Goal: Communication & Community: Answer question/provide support

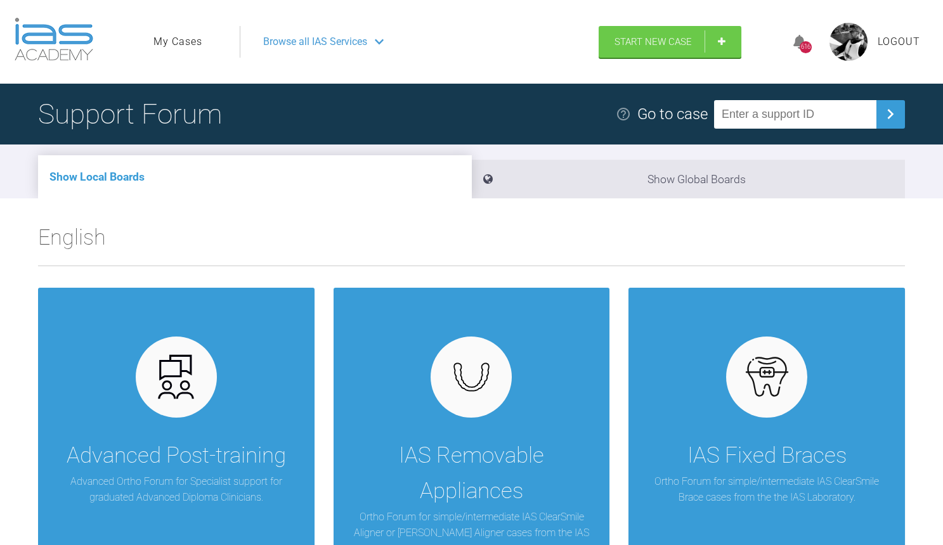
click at [190, 49] on link "My Cases" at bounding box center [177, 42] width 49 height 16
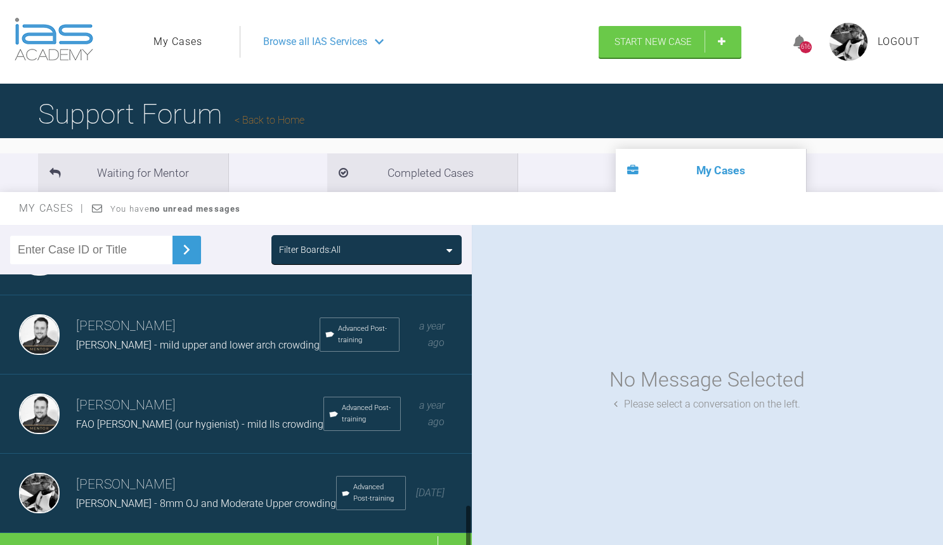
scroll to position [1339, 0]
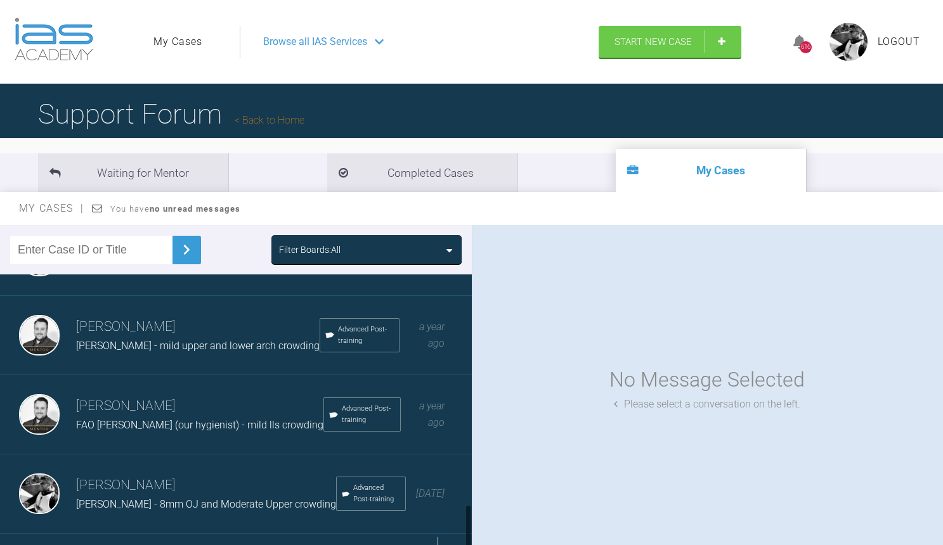
click at [167, 534] on div "Load more" at bounding box center [236, 553] width 472 height 39
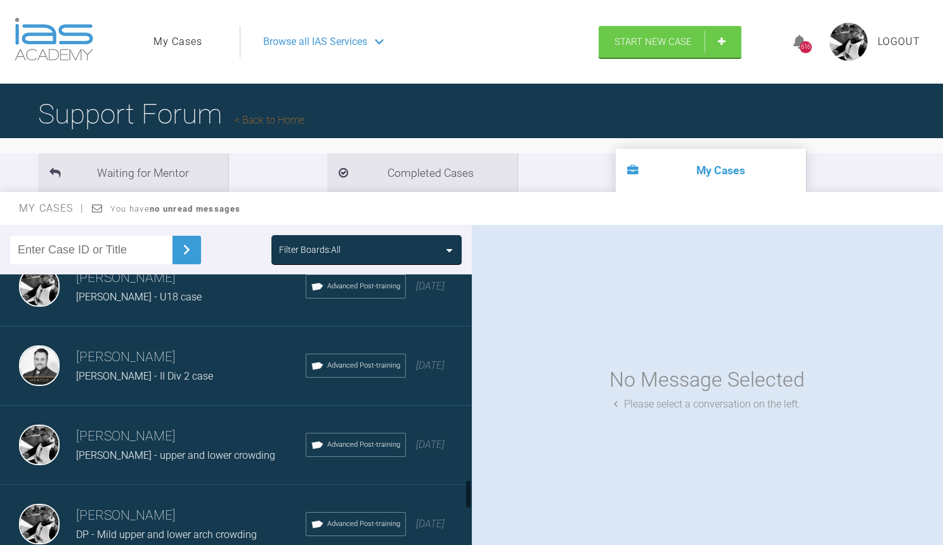
scroll to position [1956, 0]
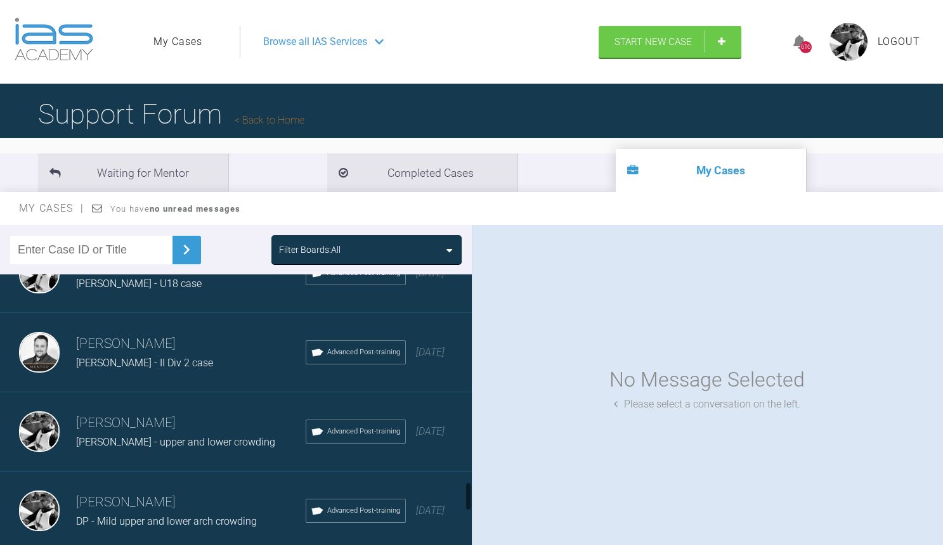
click at [204, 355] on div "[PERSON_NAME] - II Div 2 case" at bounding box center [190, 363] width 229 height 16
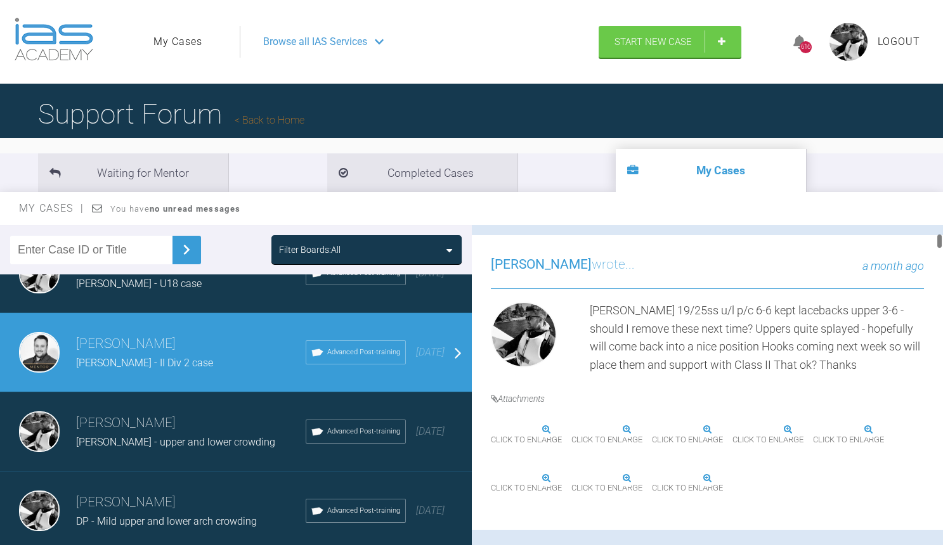
scroll to position [278, 0]
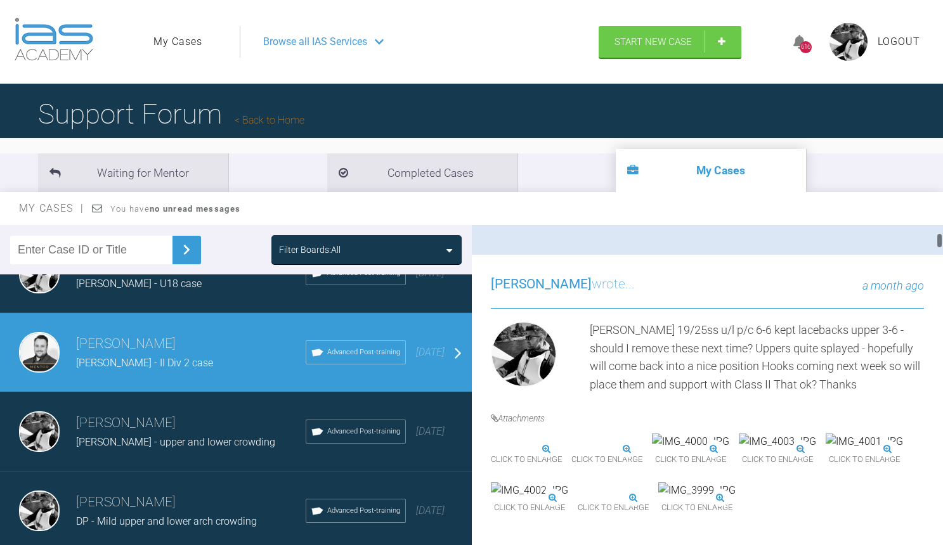
click at [655, 450] on img at bounding box center [616, 442] width 77 height 16
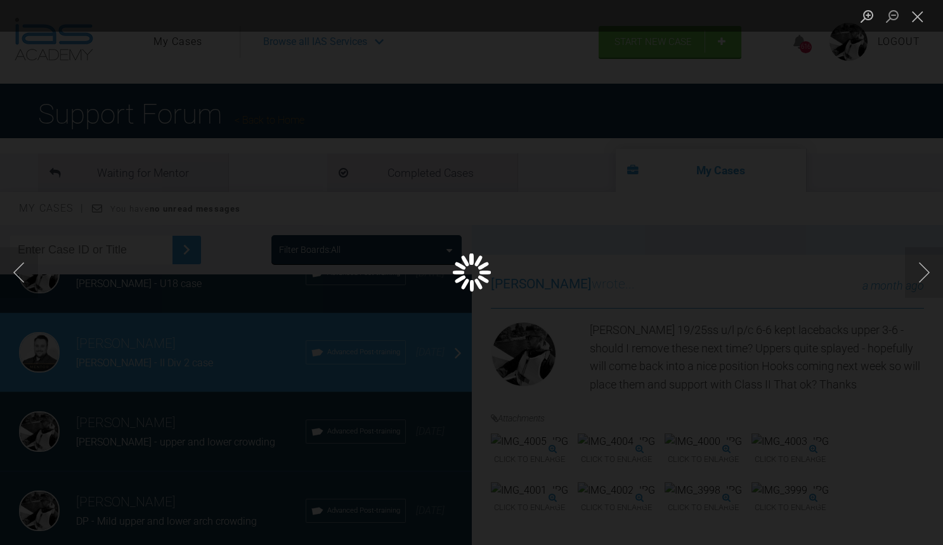
click at [680, 463] on div "Lightbox" at bounding box center [471, 272] width 943 height 545
click at [917, 11] on button "Close lightbox" at bounding box center [917, 16] width 25 height 22
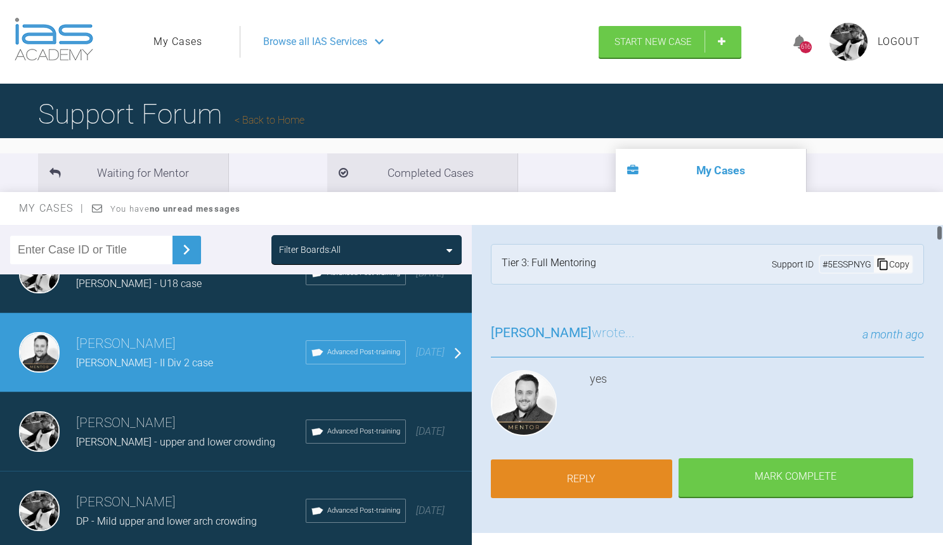
scroll to position [0, 0]
click at [586, 462] on link "Reply" at bounding box center [581, 479] width 181 height 39
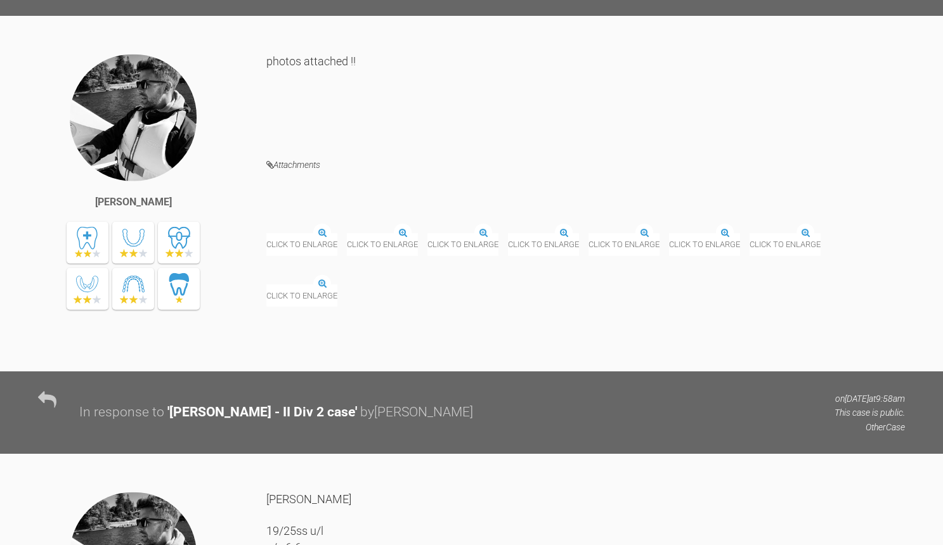
scroll to position [16440, 0]
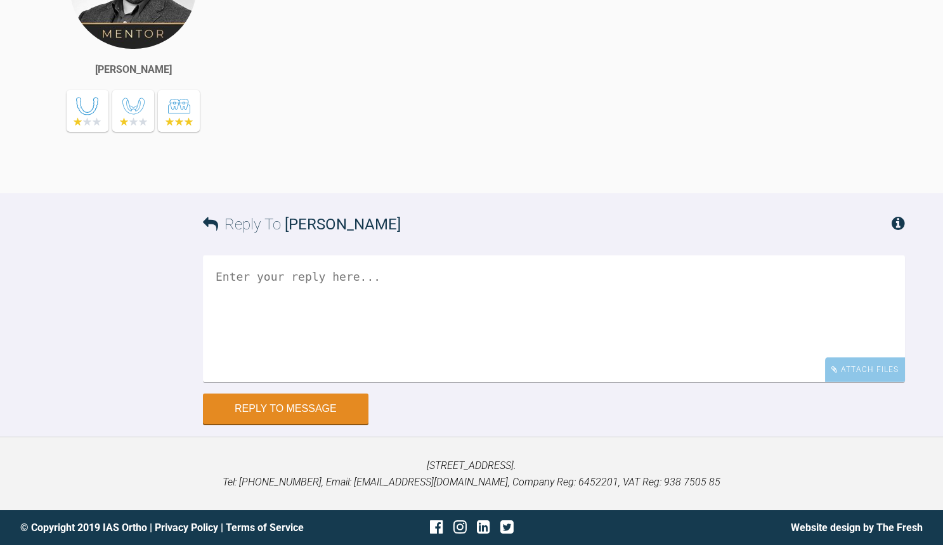
click at [351, 295] on textarea at bounding box center [554, 318] width 702 height 127
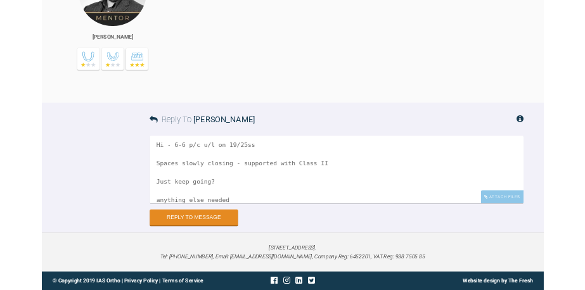
scroll to position [38, 0]
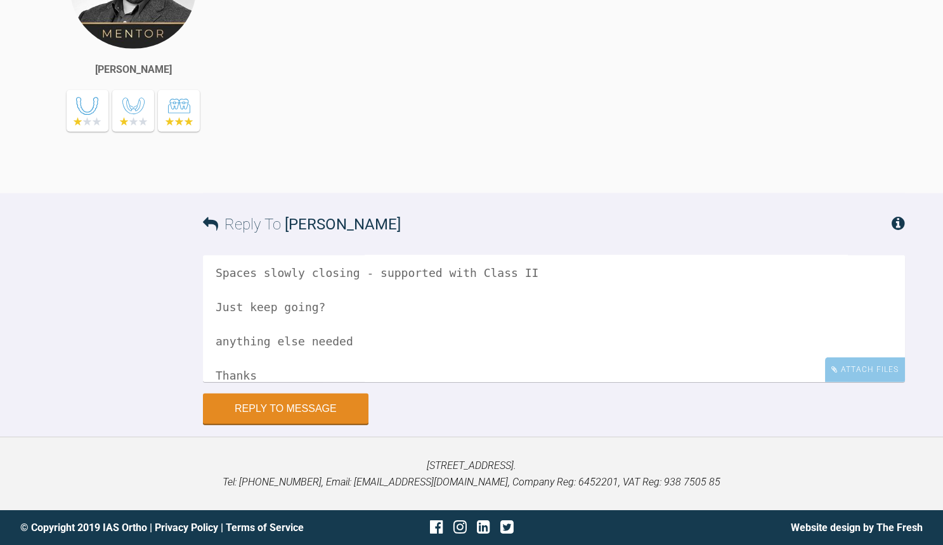
click at [223, 343] on textarea "Hi - 6-6 p/c u/l on 19/25ss Spaces slowly closing - supported with Class II Jus…" at bounding box center [554, 318] width 702 height 127
click at [333, 346] on textarea "Hi - 6-6 p/c u/l on 19/25ss Spaces slowly closing - supported with Class II Jus…" at bounding box center [554, 318] width 702 height 127
type textarea "Hi - 6-6 p/c u/l on 19/25ss Spaces slowly closing - supported with Class II Jus…"
click at [840, 367] on div "Attach Files" at bounding box center [865, 370] width 80 height 25
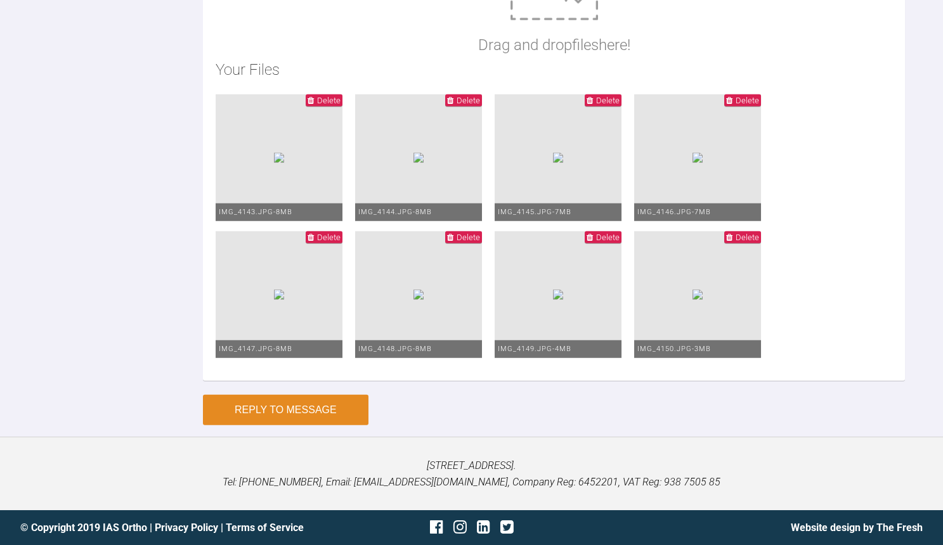
scroll to position [17032, 0]
click at [310, 405] on button "Reply to Message" at bounding box center [285, 410] width 165 height 30
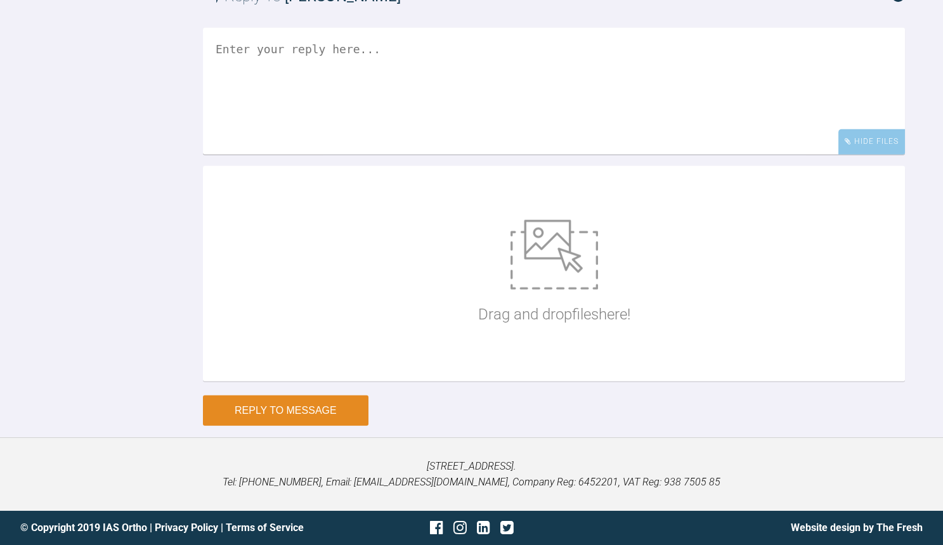
scroll to position [16829, 0]
